Goal: Task Accomplishment & Management: Complete application form

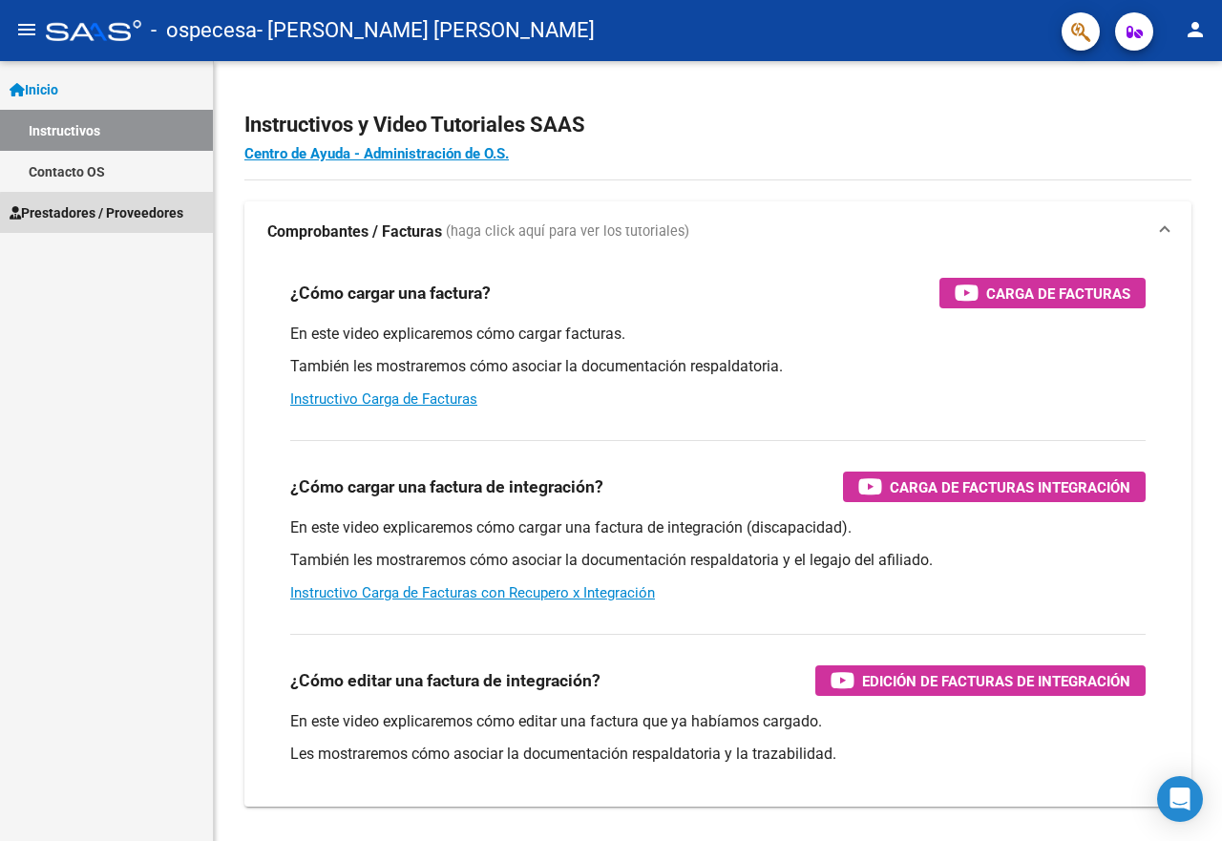
click at [150, 222] on span "Prestadores / Proveedores" at bounding box center [97, 212] width 174 height 21
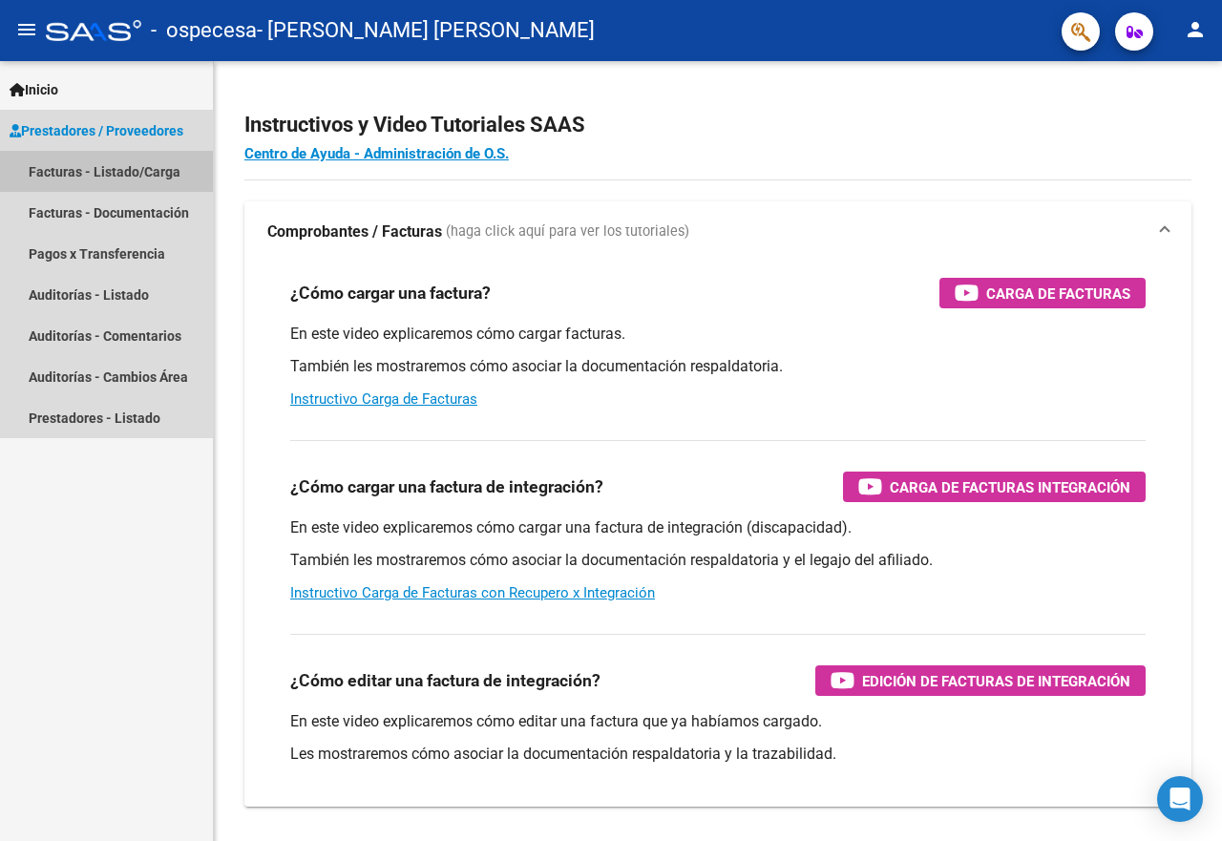
click at [142, 175] on link "Facturas - Listado/Carga" at bounding box center [106, 171] width 213 height 41
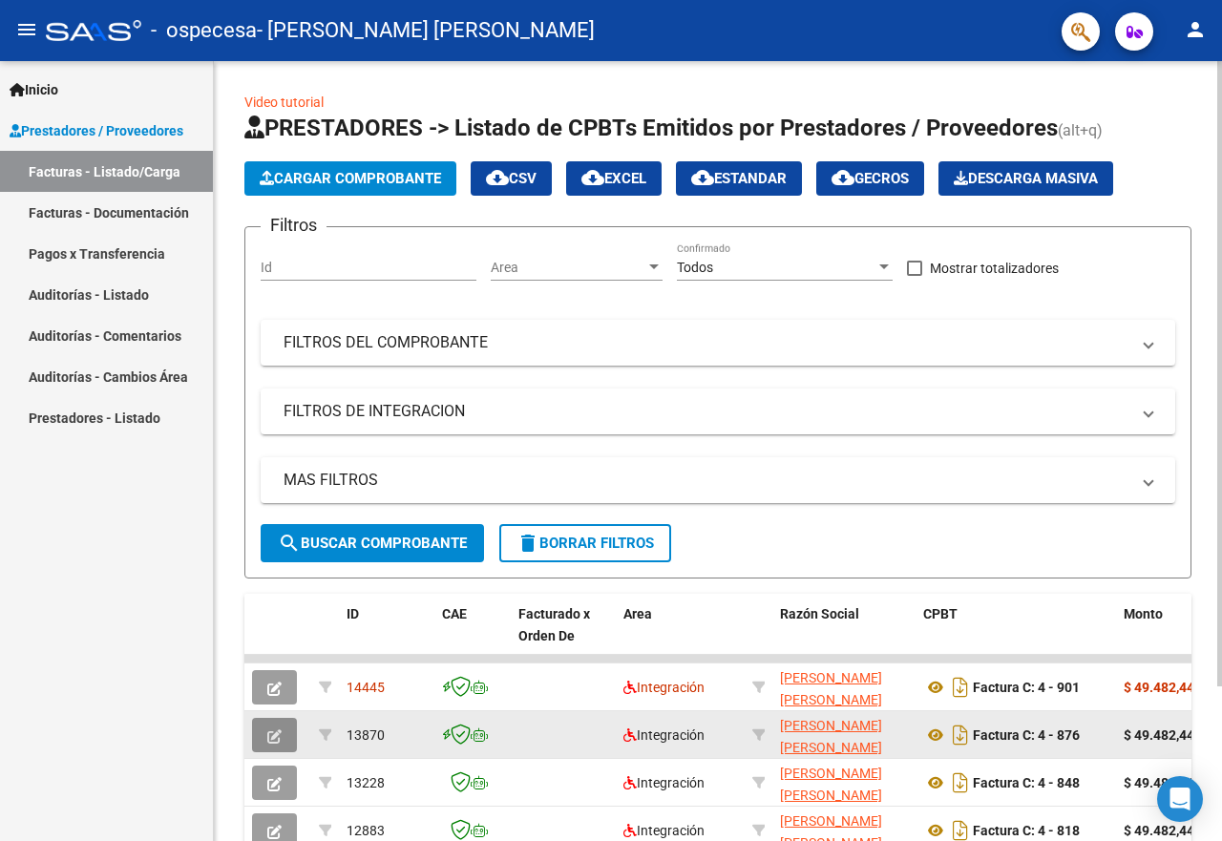
click at [260, 741] on button "button" at bounding box center [274, 735] width 45 height 34
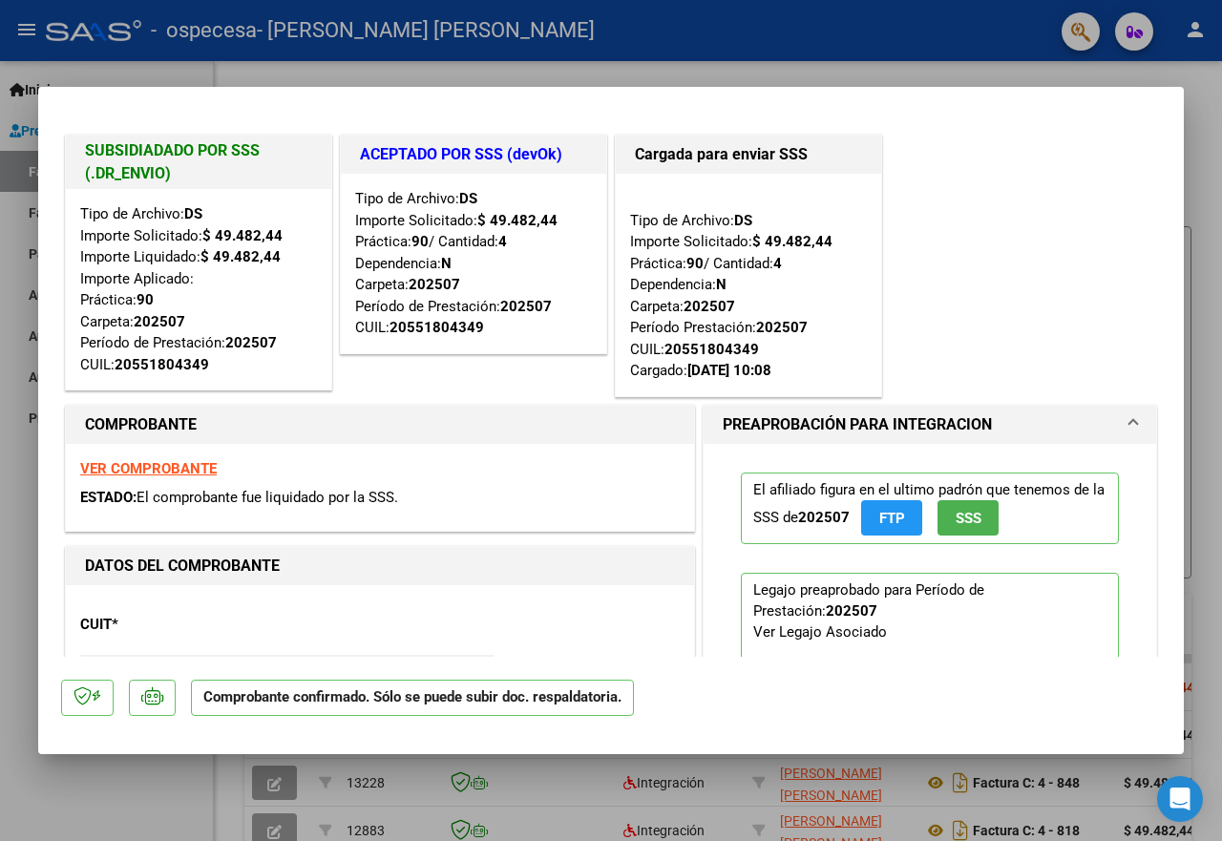
click at [153, 776] on div at bounding box center [611, 420] width 1222 height 841
type input "$ 0,00"
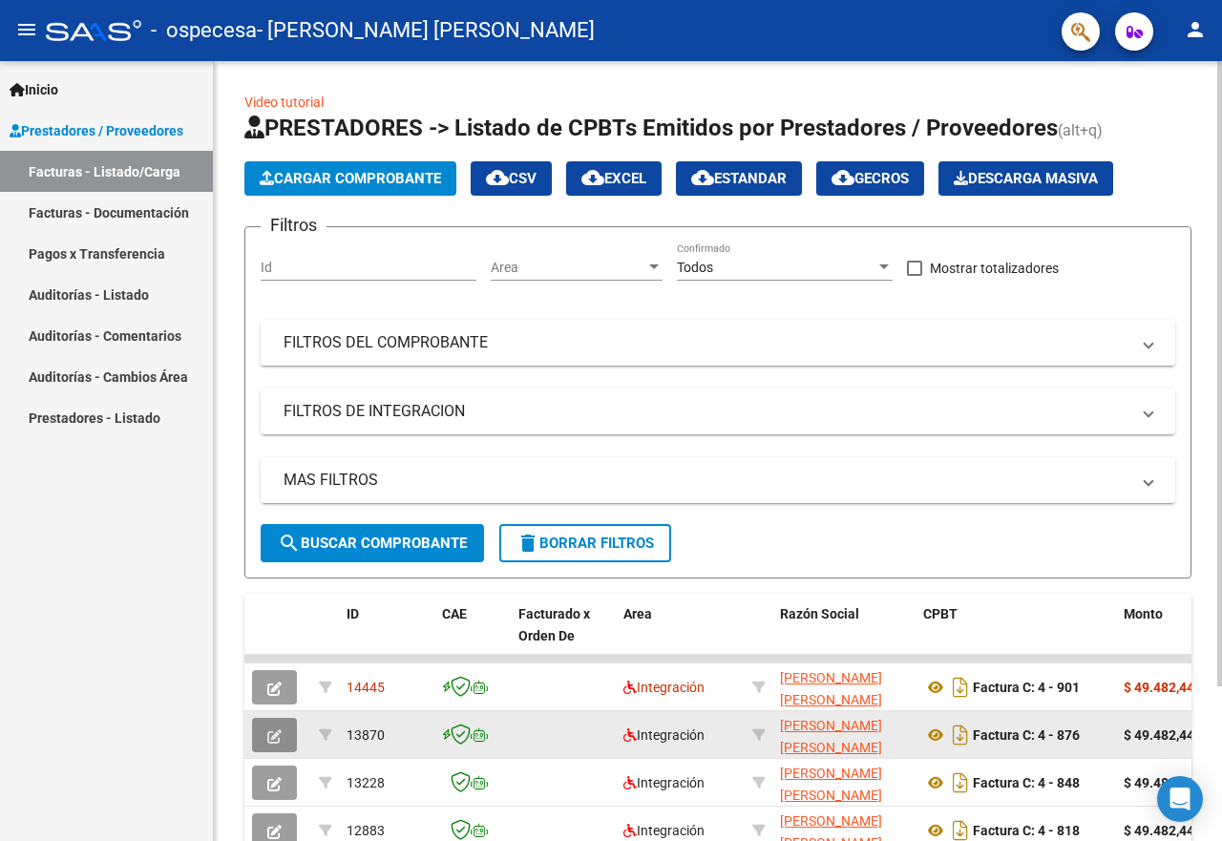
click at [272, 730] on icon "button" at bounding box center [274, 737] width 14 height 14
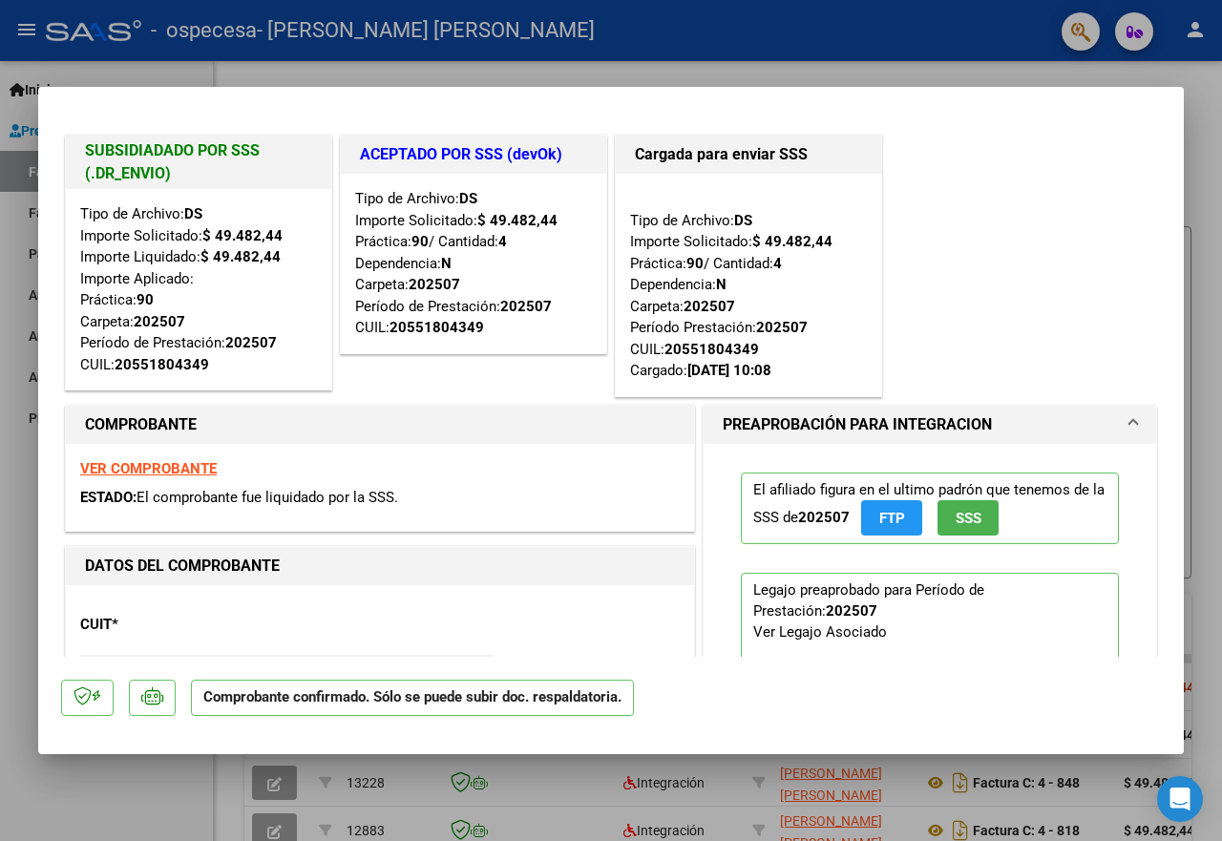
click at [166, 771] on div at bounding box center [611, 420] width 1222 height 841
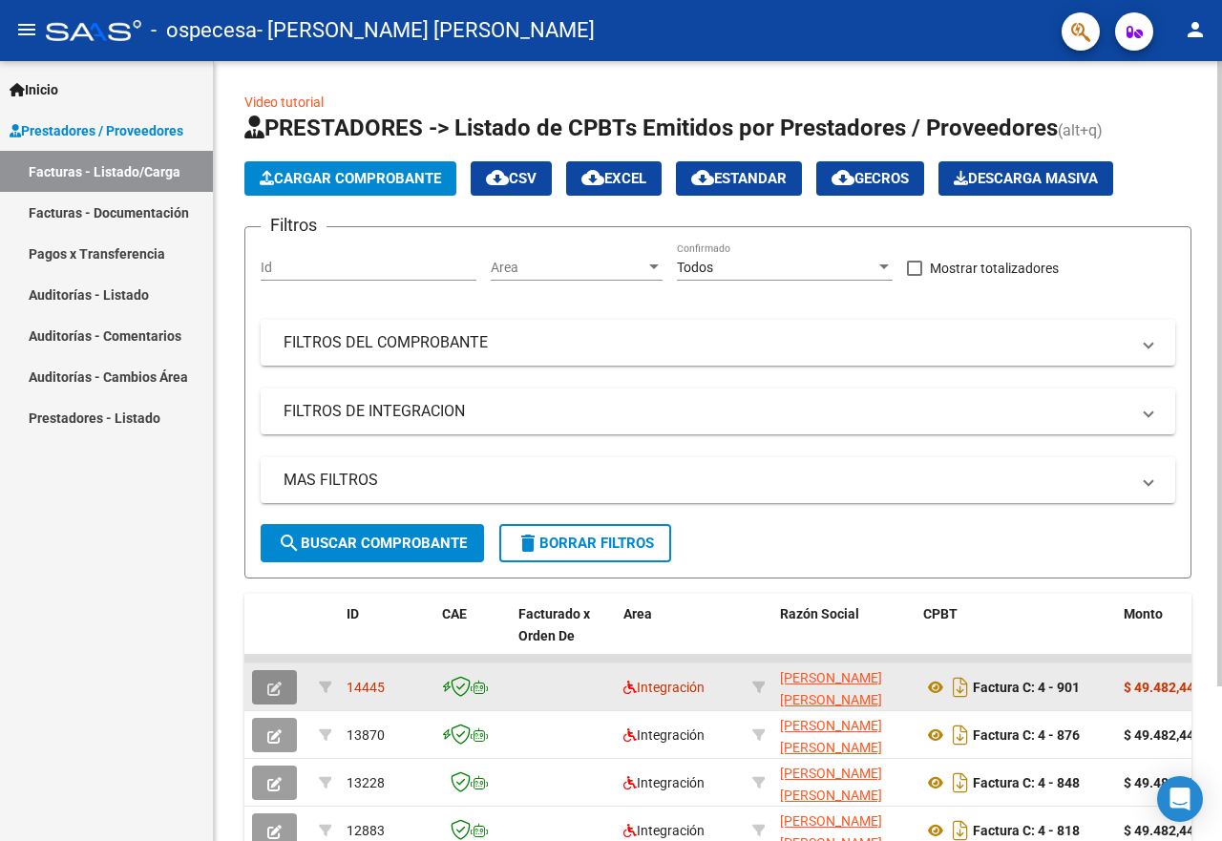
click at [269, 688] on icon "button" at bounding box center [274, 689] width 14 height 14
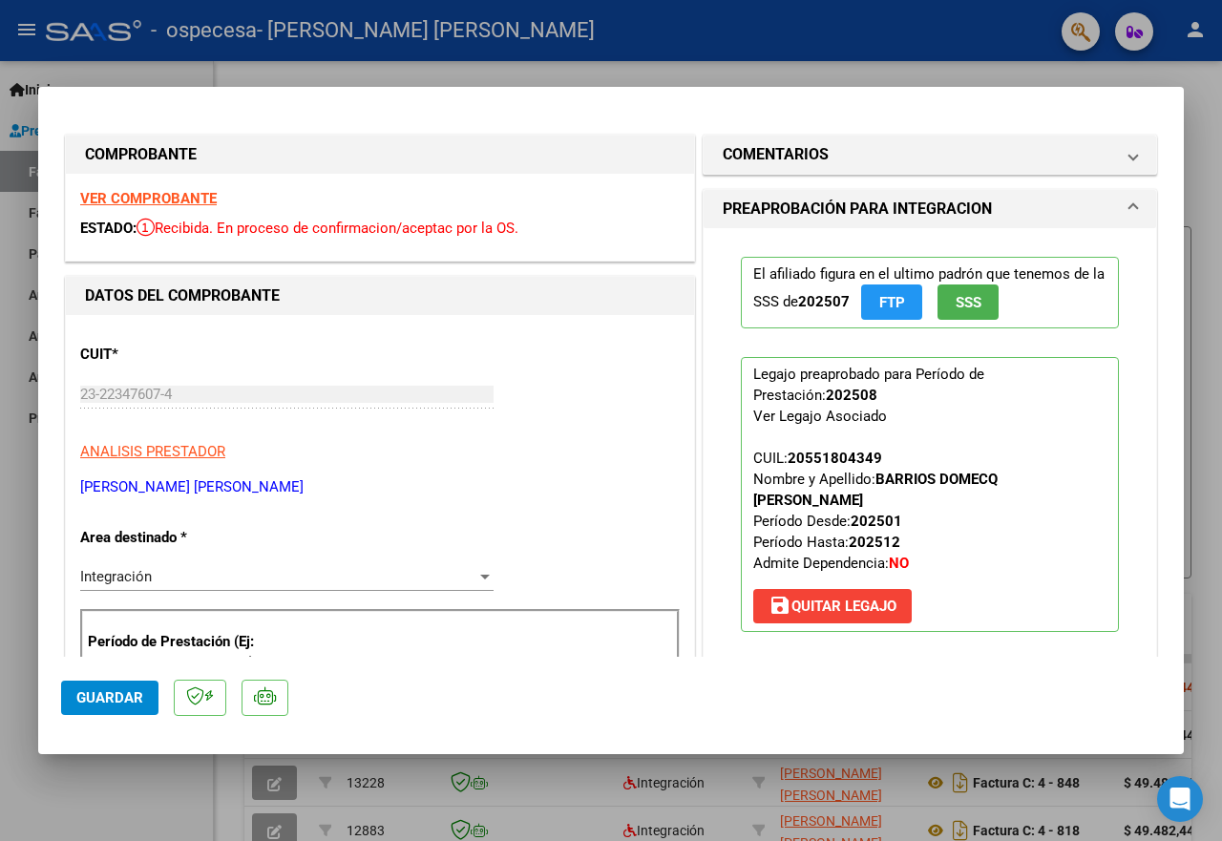
click at [549, 66] on div at bounding box center [611, 420] width 1222 height 841
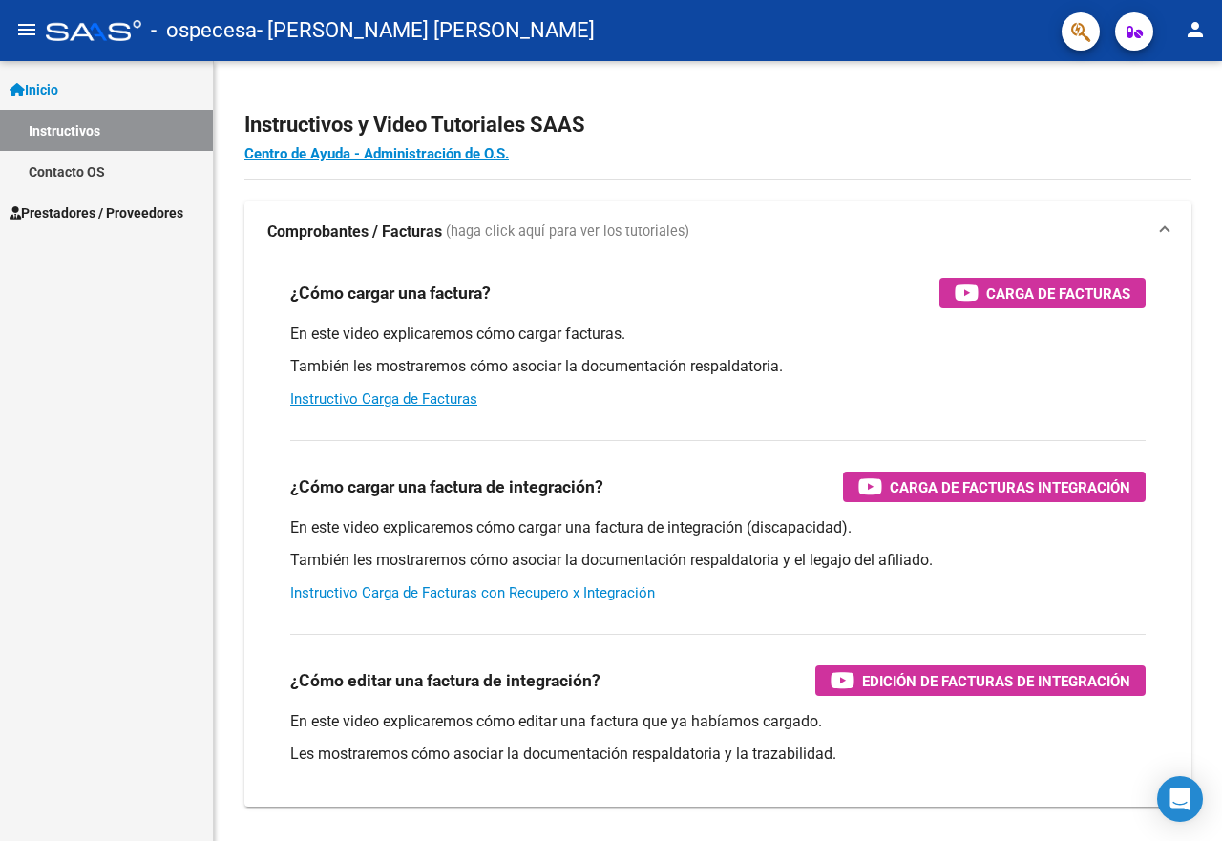
click at [61, 208] on span "Prestadores / Proveedores" at bounding box center [97, 212] width 174 height 21
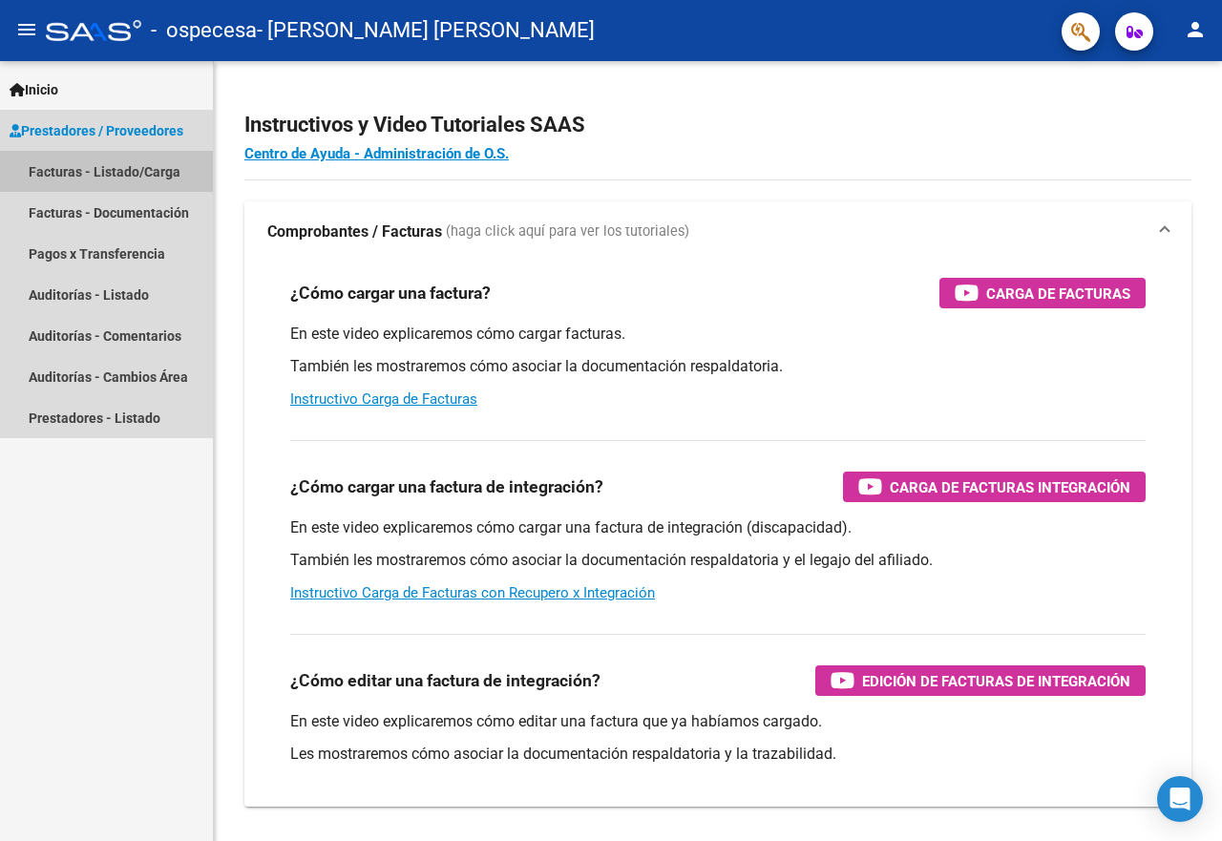
click at [137, 163] on link "Facturas - Listado/Carga" at bounding box center [106, 171] width 213 height 41
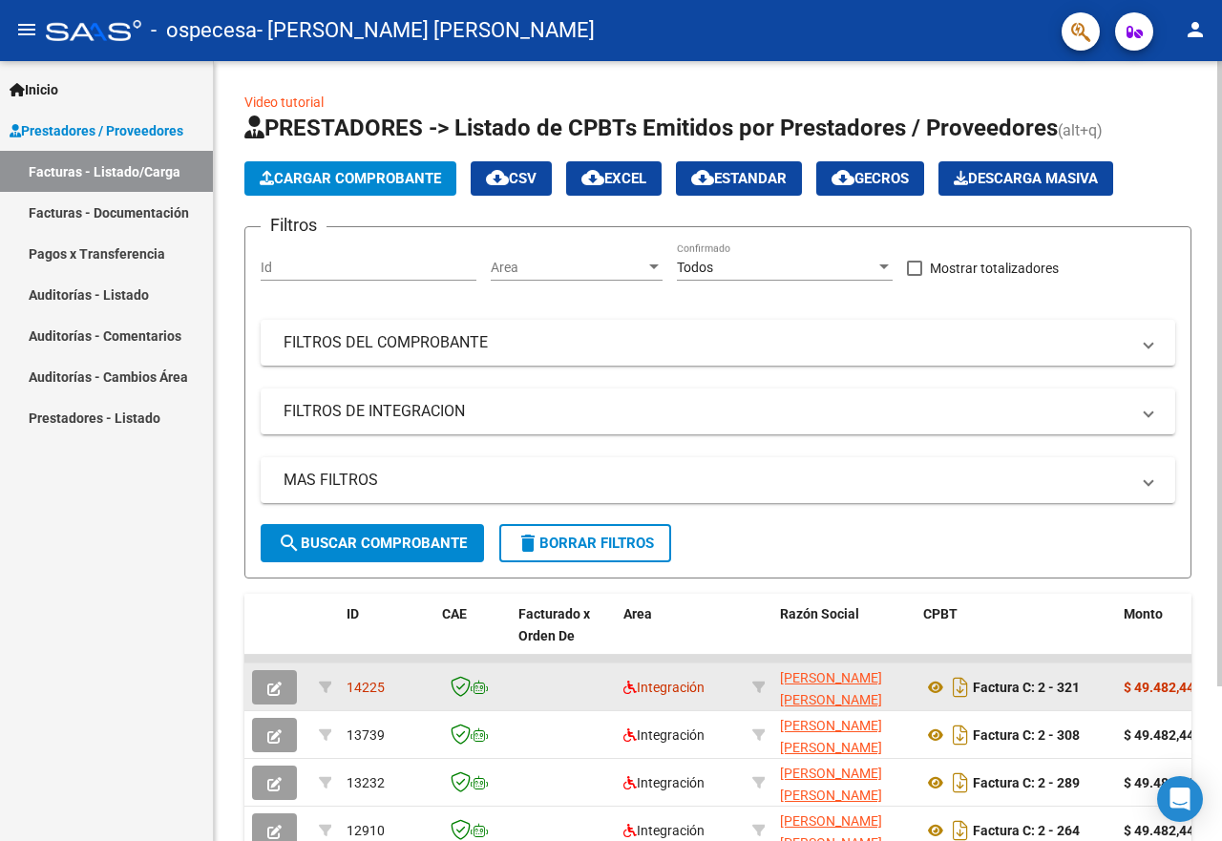
click at [267, 679] on span "button" at bounding box center [274, 687] width 14 height 17
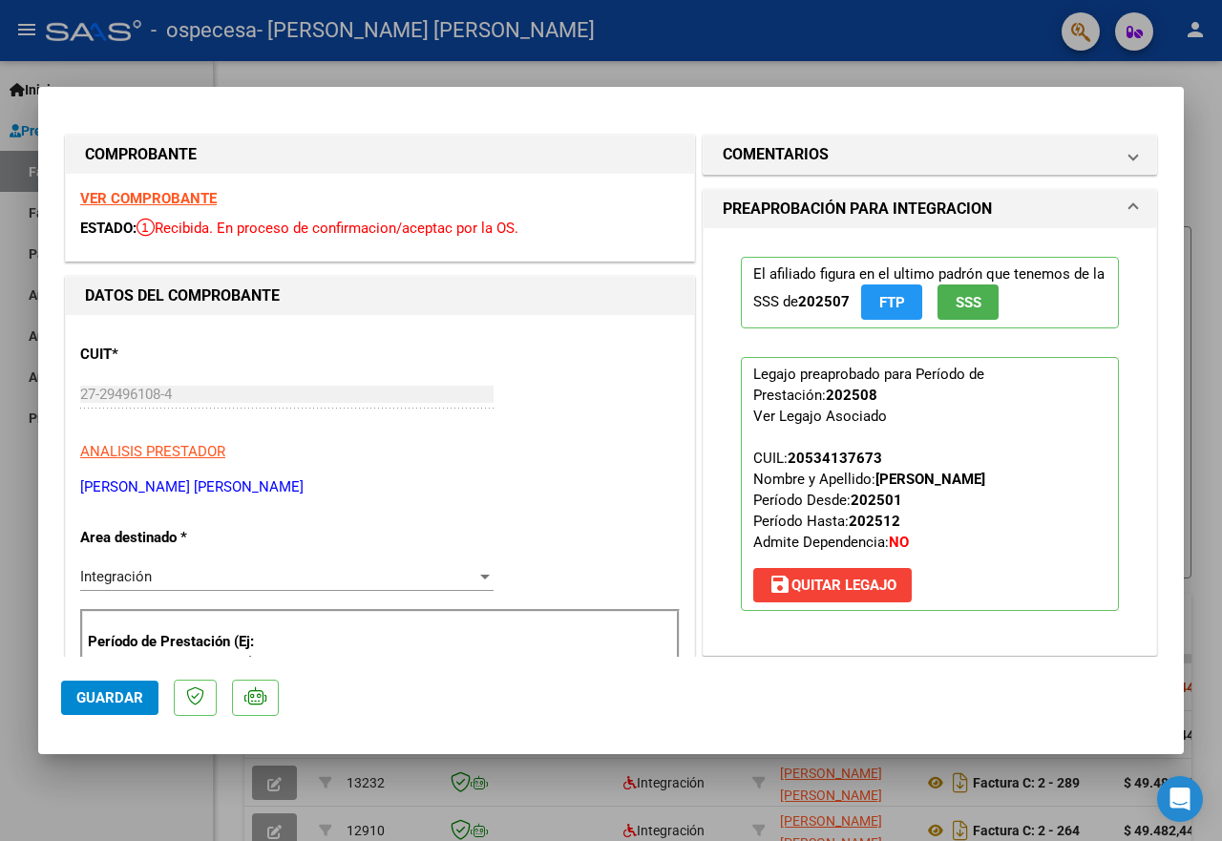
click at [23, 548] on div at bounding box center [611, 420] width 1222 height 841
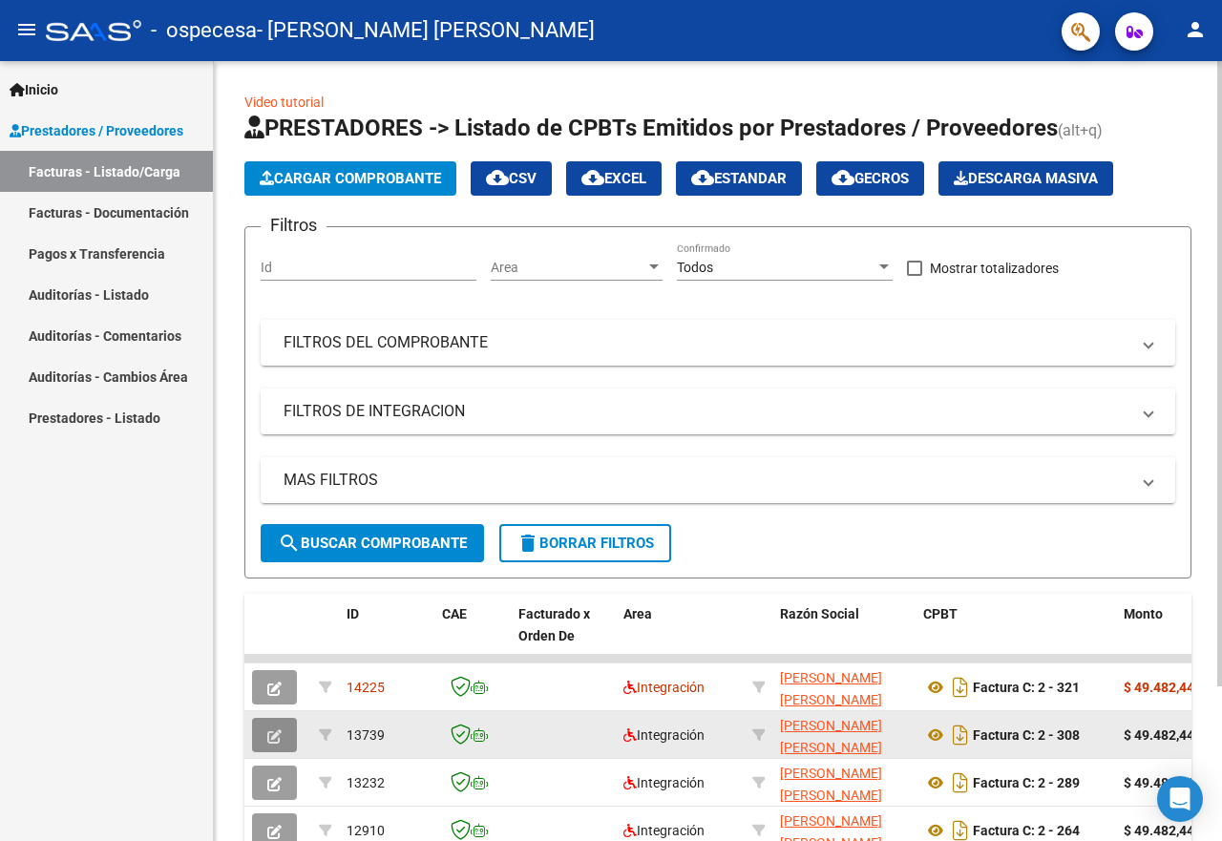
click at [260, 737] on button "button" at bounding box center [274, 735] width 45 height 34
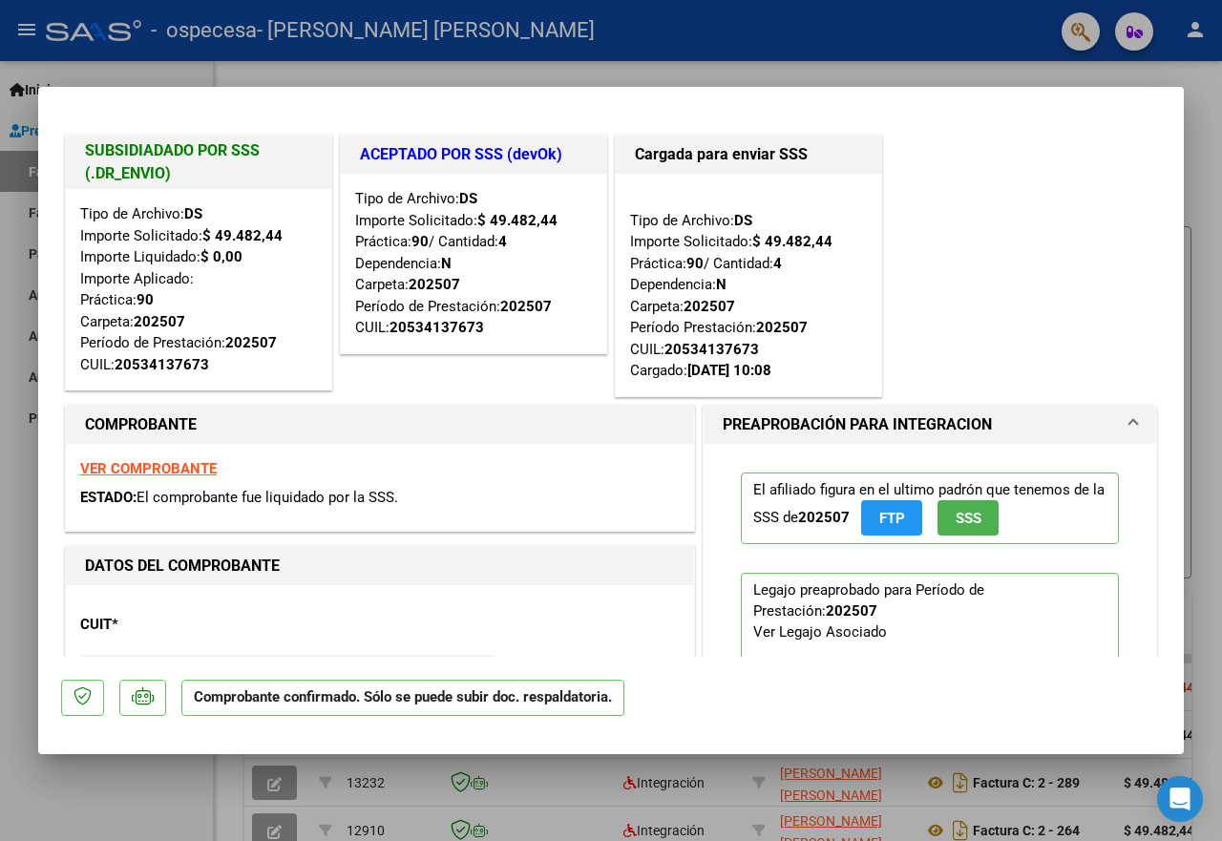
click at [120, 784] on div at bounding box center [611, 420] width 1222 height 841
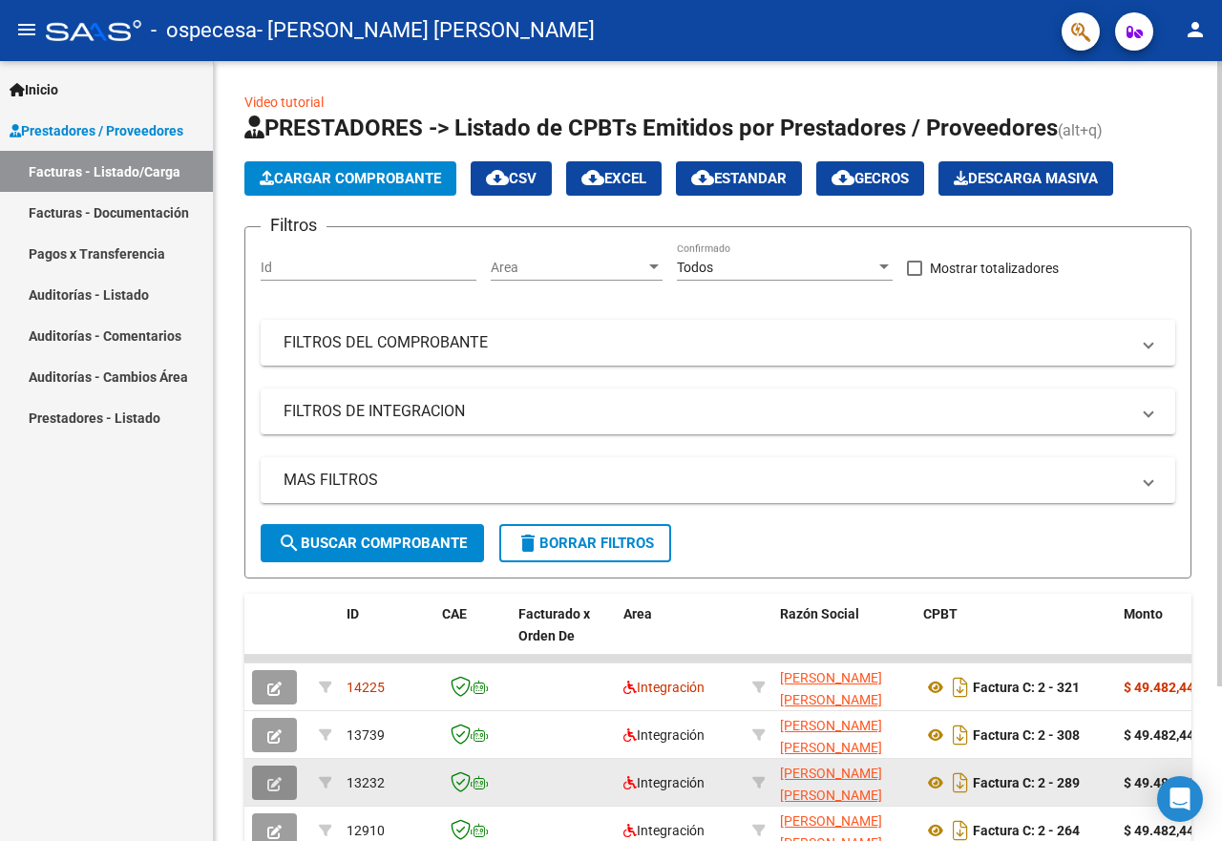
click at [275, 782] on icon "button" at bounding box center [274, 784] width 14 height 14
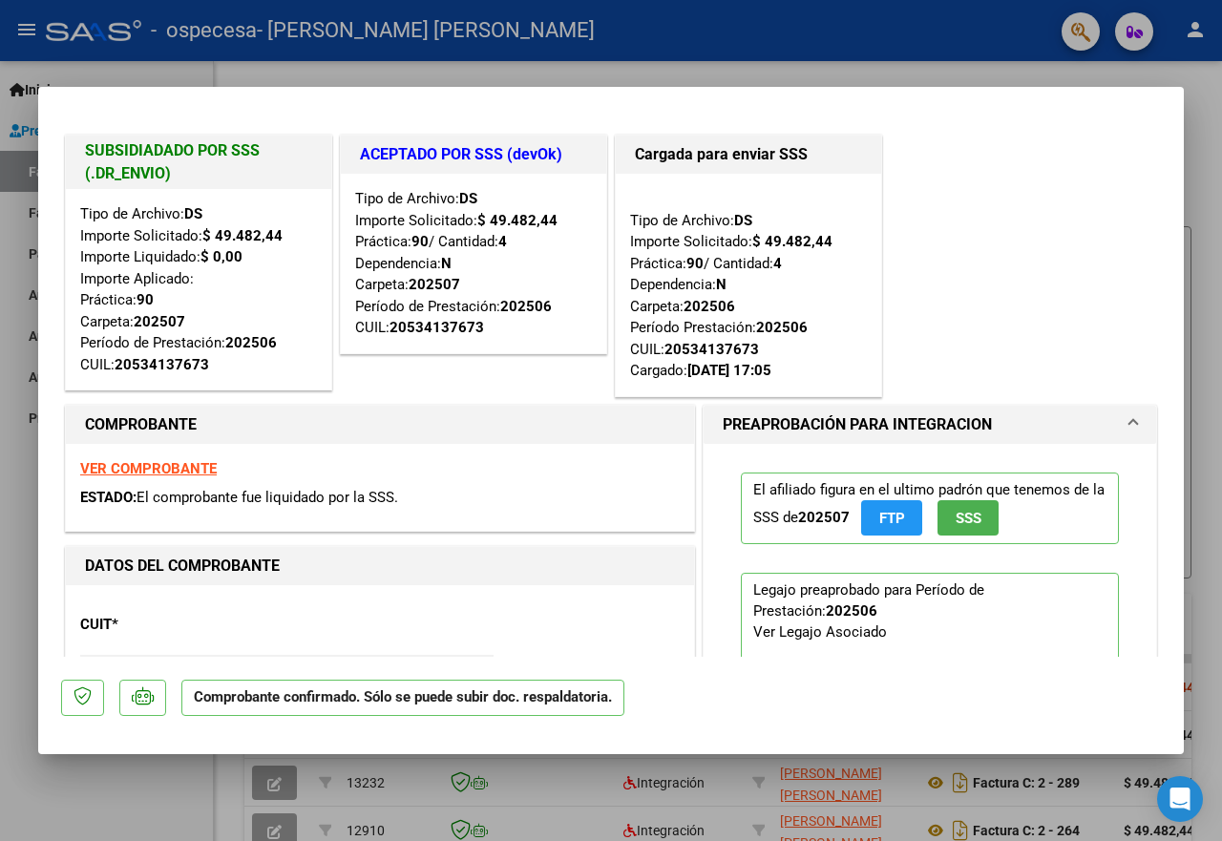
click at [117, 777] on div at bounding box center [611, 420] width 1222 height 841
